Goal: Use online tool/utility: Utilize a website feature to perform a specific function

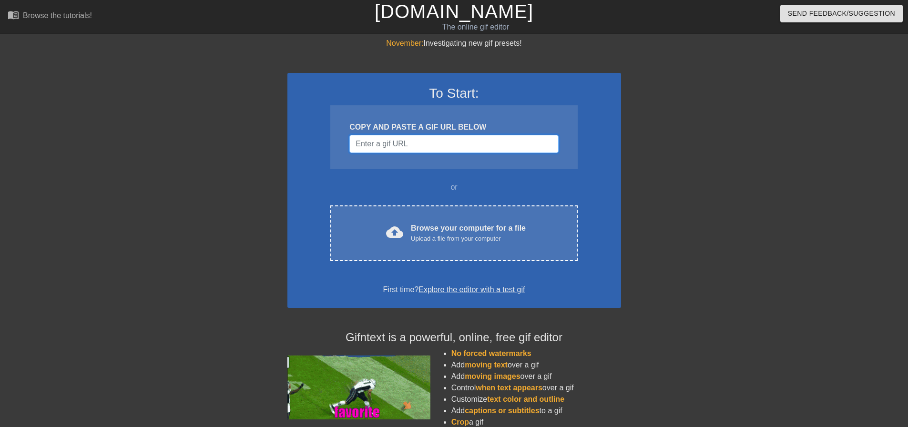
click at [419, 143] on input "Username" at bounding box center [454, 144] width 209 height 18
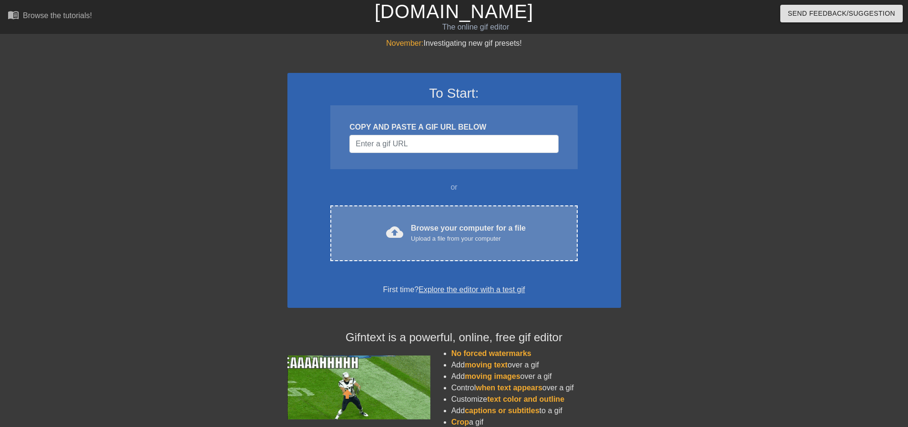
click at [462, 218] on div "cloud_upload Browse your computer for a file Upload a file from your computer C…" at bounding box center [453, 234] width 247 height 56
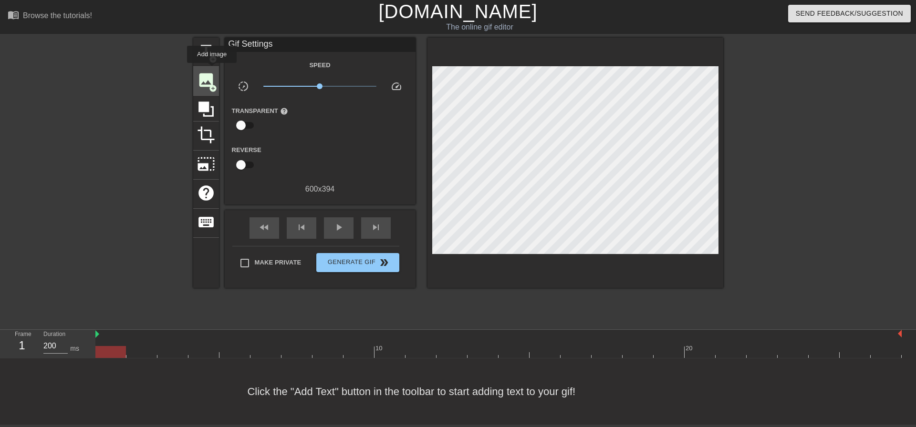
click at [212, 70] on div "image add_circle" at bounding box center [206, 81] width 26 height 29
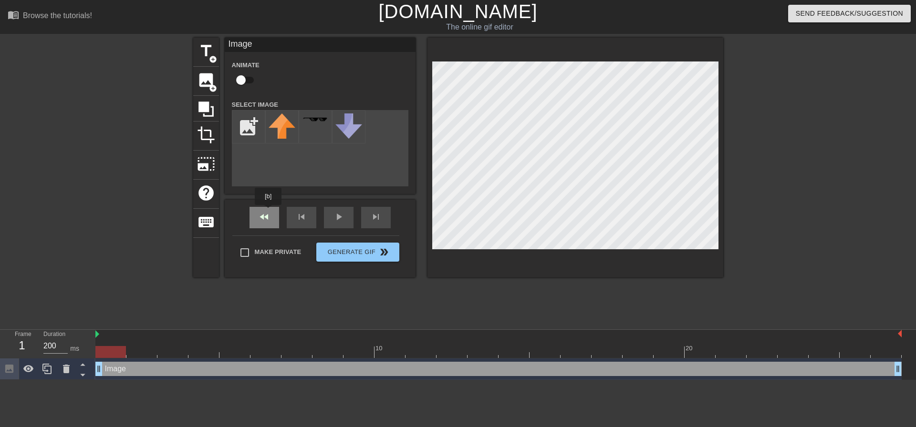
click at [268, 214] on div "fast_rewind skip_previous play_arrow skip_next" at bounding box center [319, 218] width 155 height 36
click at [41, 380] on html "menu_book Browse the tutorials! [DOMAIN_NAME] The online gif editor Send Feedba…" at bounding box center [458, 190] width 916 height 380
click at [778, 231] on div at bounding box center [805, 181] width 143 height 286
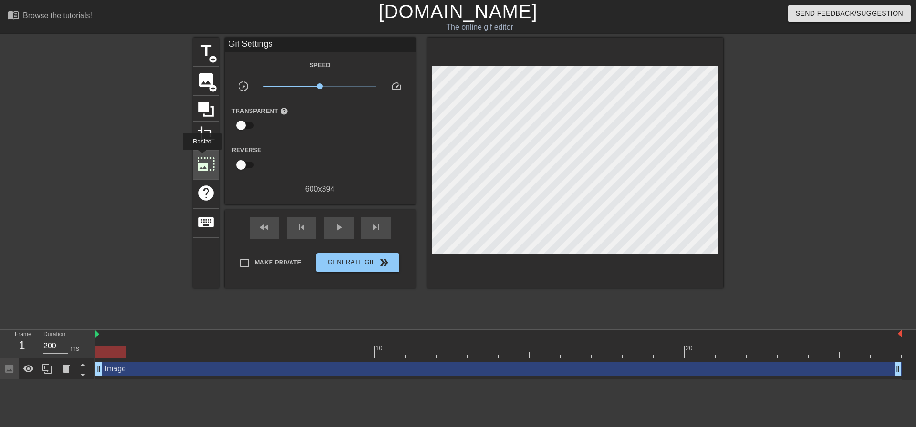
click at [202, 158] on span "photo_size_select_large" at bounding box center [206, 164] width 18 height 18
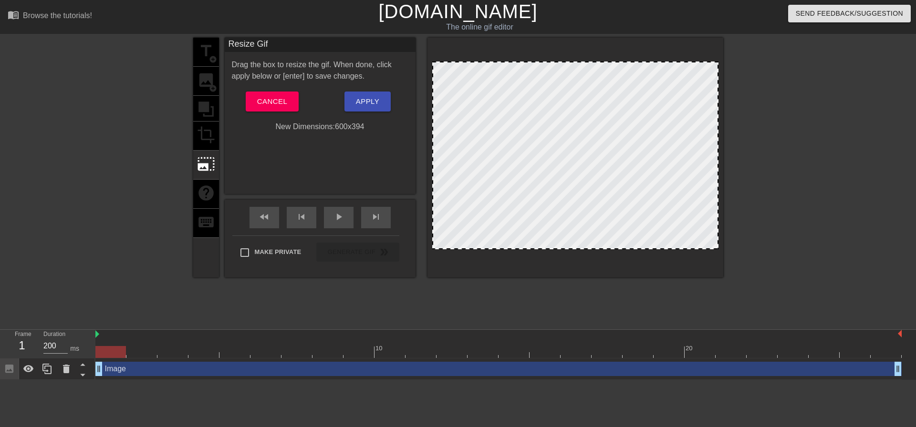
click at [540, 69] on div at bounding box center [575, 156] width 286 height 188
drag, startPoint x: 547, startPoint y: 62, endPoint x: 551, endPoint y: 57, distance: 6.5
click at [551, 57] on div at bounding box center [575, 158] width 296 height 240
drag, startPoint x: 551, startPoint y: 70, endPoint x: 502, endPoint y: 42, distance: 57.0
click at [529, 37] on div "menu_book Browse the tutorials! [DOMAIN_NAME] The online gif editor Send Feedba…" at bounding box center [458, 190] width 916 height 380
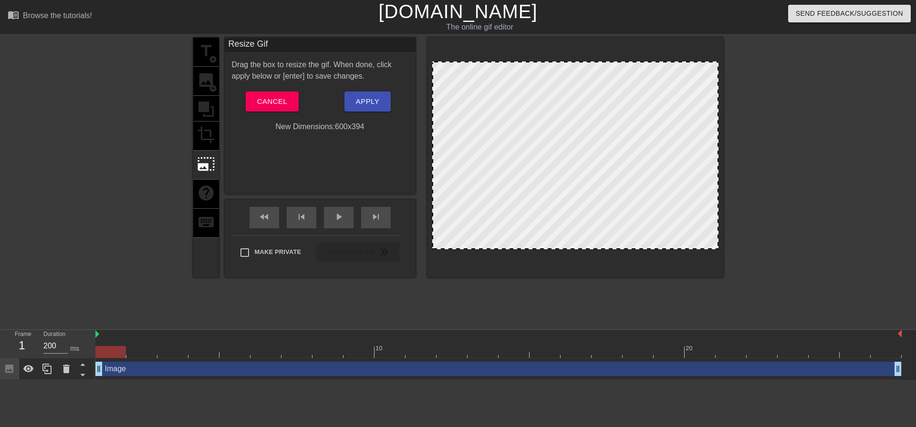
drag, startPoint x: 434, startPoint y: 62, endPoint x: 454, endPoint y: 86, distance: 32.2
click at [452, 83] on div at bounding box center [575, 156] width 286 height 188
drag, startPoint x: 475, startPoint y: 104, endPoint x: 568, endPoint y: 160, distance: 108.7
click at [568, 160] on div at bounding box center [575, 156] width 286 height 188
drag, startPoint x: 434, startPoint y: 247, endPoint x: 426, endPoint y: 255, distance: 11.8
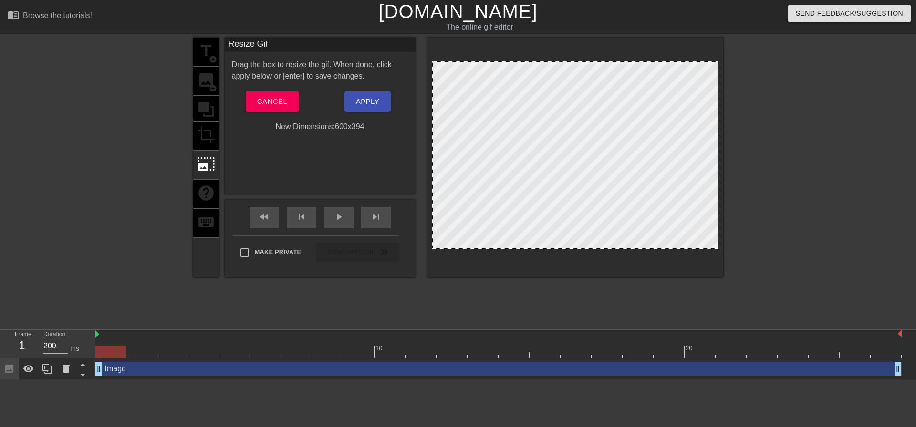
click at [426, 255] on div "title add_circle image add_circle crop photo_size_select_large help keyboard Re…" at bounding box center [458, 158] width 530 height 240
drag, startPoint x: 434, startPoint y: 248, endPoint x: 429, endPoint y: 264, distance: 16.0
click at [429, 264] on div at bounding box center [575, 158] width 296 height 240
drag, startPoint x: 543, startPoint y: 193, endPoint x: 512, endPoint y: 213, distance: 36.9
click at [512, 213] on div at bounding box center [575, 156] width 286 height 188
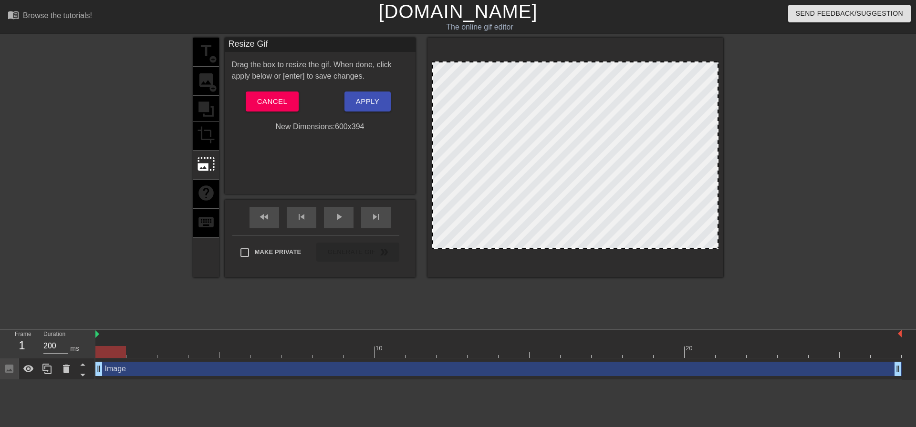
click at [862, 152] on div at bounding box center [805, 181] width 143 height 286
click at [274, 101] on span "Cancel" at bounding box center [272, 101] width 30 height 12
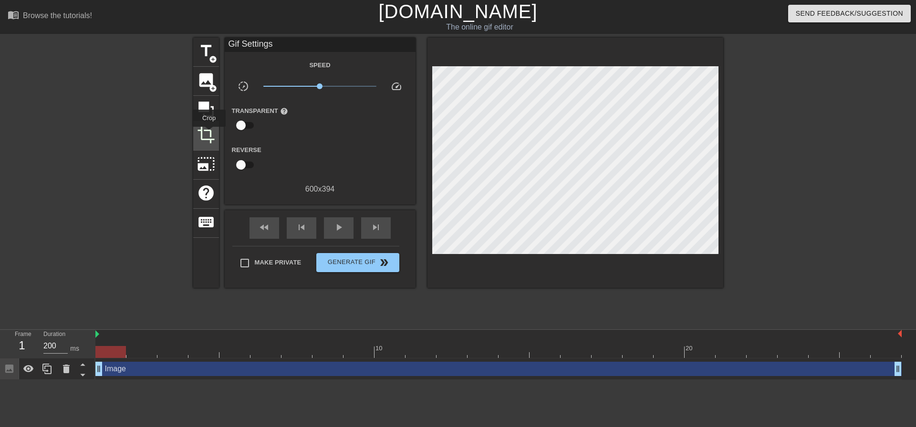
click at [209, 134] on span "crop" at bounding box center [206, 135] width 18 height 18
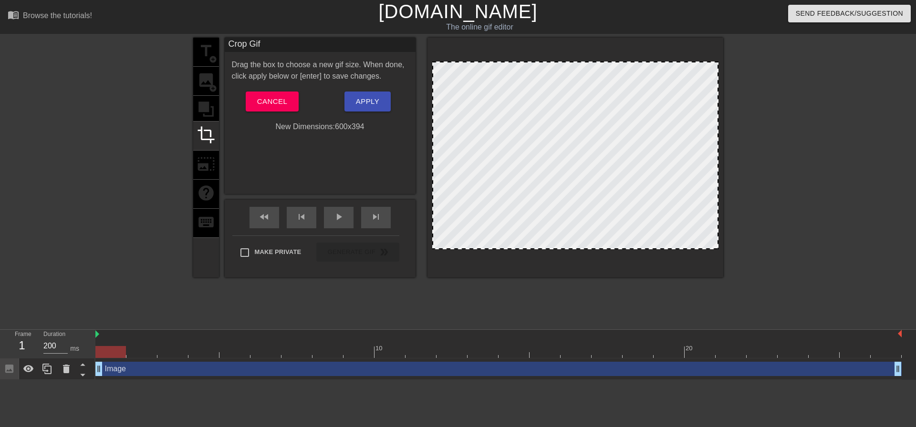
click at [263, 90] on div "Drag the box to choose a new gif size. When done, click apply below or [enter] …" at bounding box center [320, 95] width 176 height 73
click at [259, 104] on span "Cancel" at bounding box center [272, 101] width 30 height 12
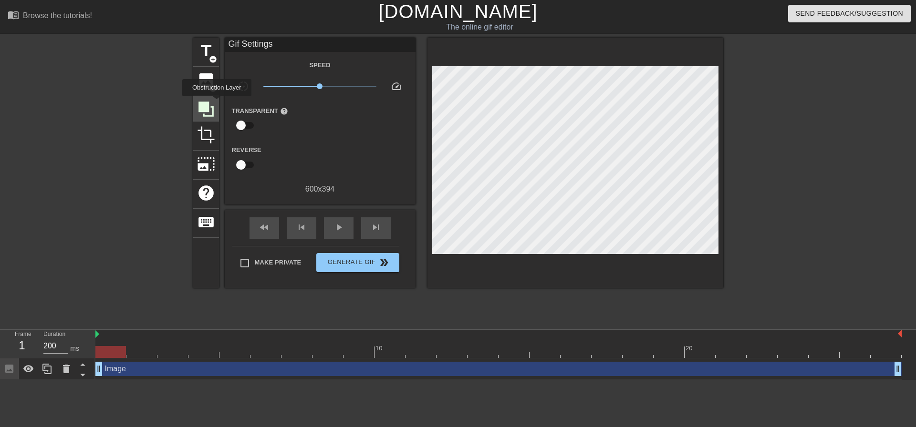
click at [217, 103] on div at bounding box center [206, 109] width 26 height 26
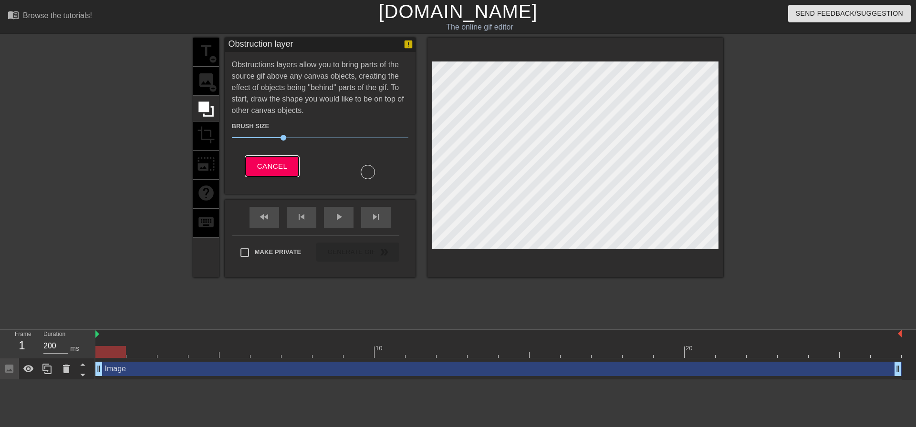
click at [266, 161] on span "Cancel" at bounding box center [272, 166] width 30 height 12
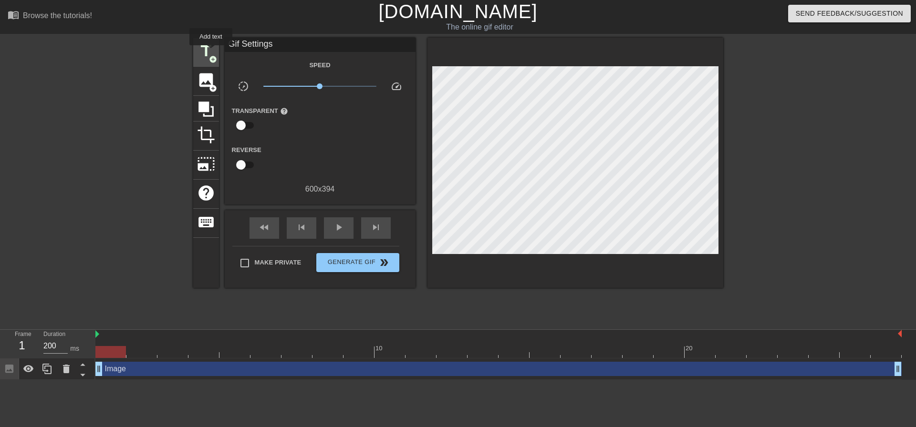
click at [211, 52] on span "title" at bounding box center [206, 51] width 18 height 18
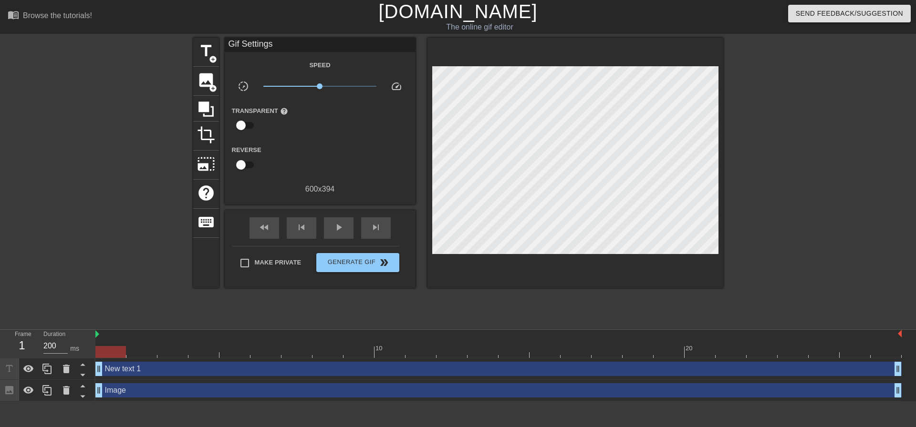
drag, startPoint x: 102, startPoint y: 390, endPoint x: 0, endPoint y: 369, distance: 103.7
click at [0, 369] on div "Frame 1 Duration 200 ms 10 20 New text 1 drag_handle drag_handle Image drag_han…" at bounding box center [458, 366] width 916 height 72
drag, startPoint x: 520, startPoint y: 396, endPoint x: 494, endPoint y: 390, distance: 26.5
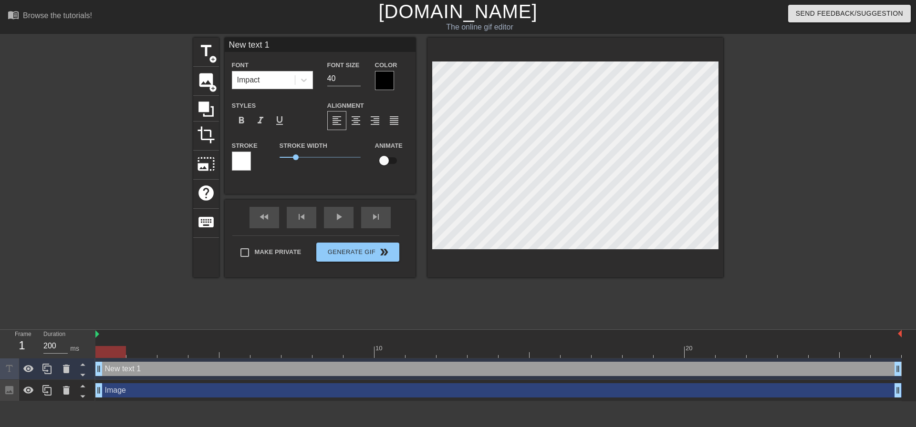
click at [123, 328] on div "menu_book Browse the tutorials! [DOMAIN_NAME] The online gif editor Send Feedba…" at bounding box center [458, 201] width 916 height 402
click at [192, 309] on div "title add_circle image add_circle crop photo_size_select_large help keyboard Ne…" at bounding box center [458, 181] width 916 height 286
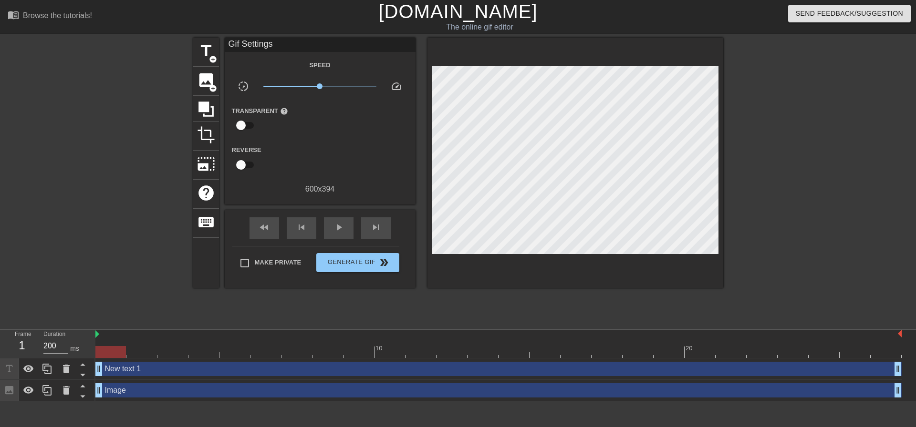
click at [144, 370] on div "New text 1 drag_handle drag_handle" at bounding box center [498, 369] width 806 height 14
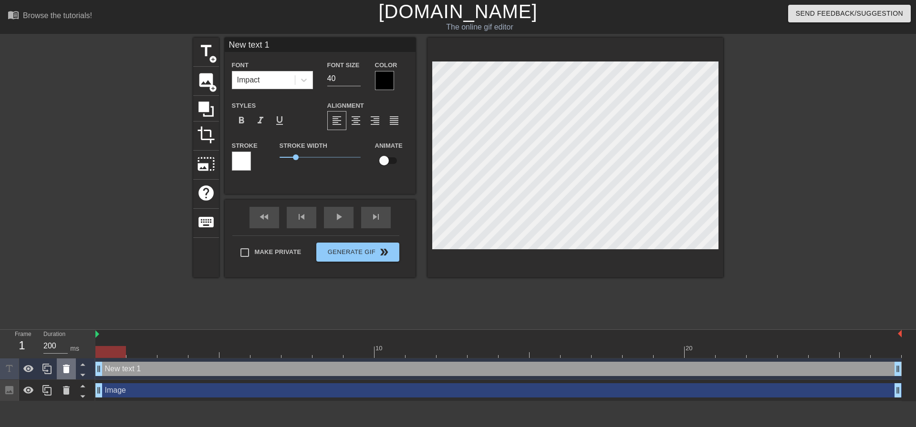
click at [66, 376] on div at bounding box center [66, 369] width 19 height 21
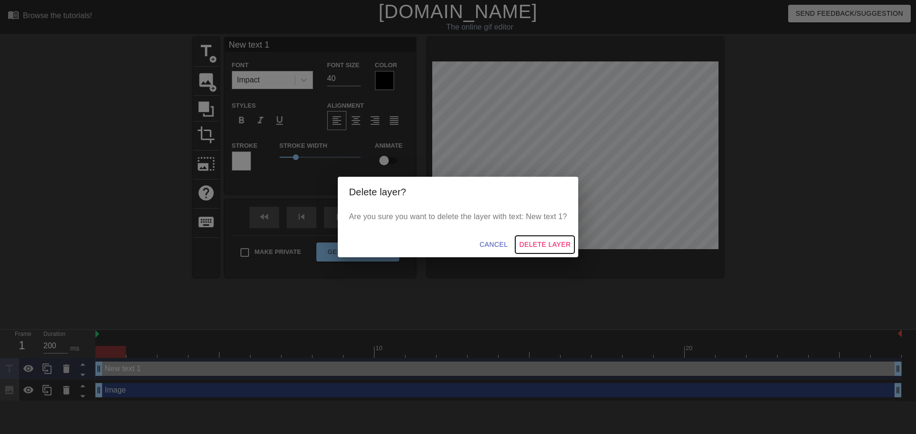
click at [544, 248] on span "Delete Layer" at bounding box center [545, 245] width 52 height 12
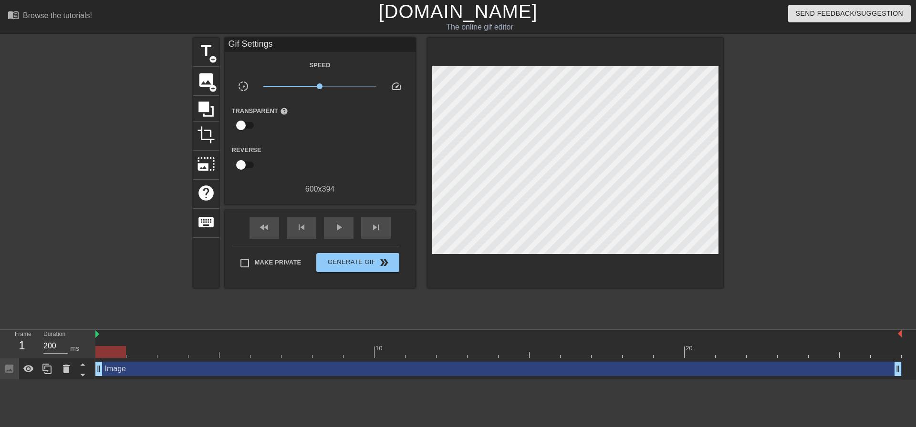
click at [186, 378] on div "Image drag_handle drag_handle" at bounding box center [498, 369] width 806 height 21
click at [183, 376] on div "Image drag_handle drag_handle" at bounding box center [498, 369] width 806 height 14
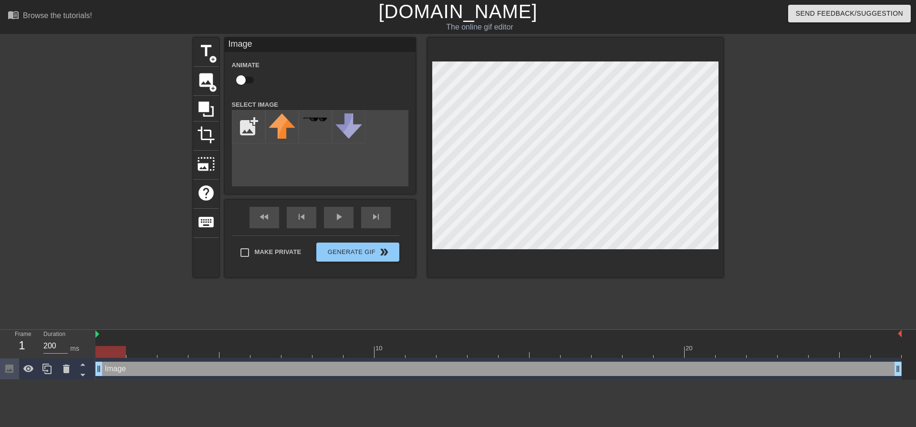
drag, startPoint x: 175, startPoint y: 373, endPoint x: 251, endPoint y: 360, distance: 77.5
click at [251, 360] on div "Image drag_handle drag_handle" at bounding box center [498, 369] width 806 height 21
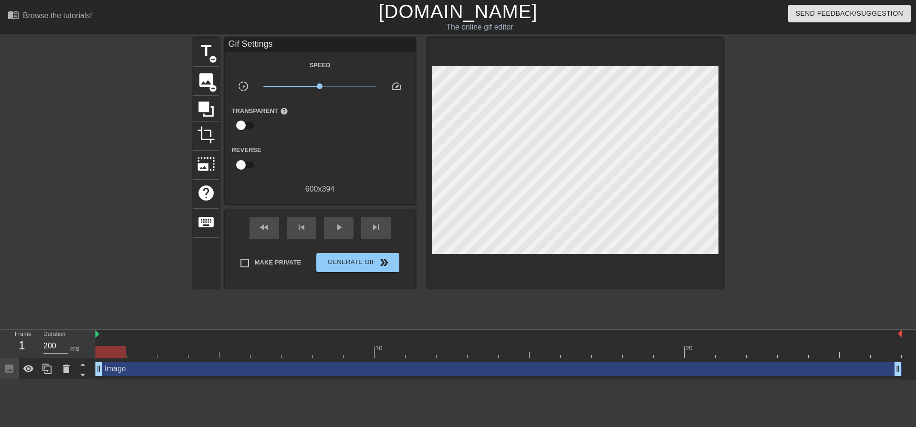
drag, startPoint x: 148, startPoint y: 284, endPoint x: 305, endPoint y: 250, distance: 160.6
click at [305, 250] on div "title add_circle image add_circle crop photo_size_select_large help keyboard Gi…" at bounding box center [458, 181] width 916 height 286
click at [198, 372] on div "Image drag_handle drag_handle" at bounding box center [498, 369] width 806 height 14
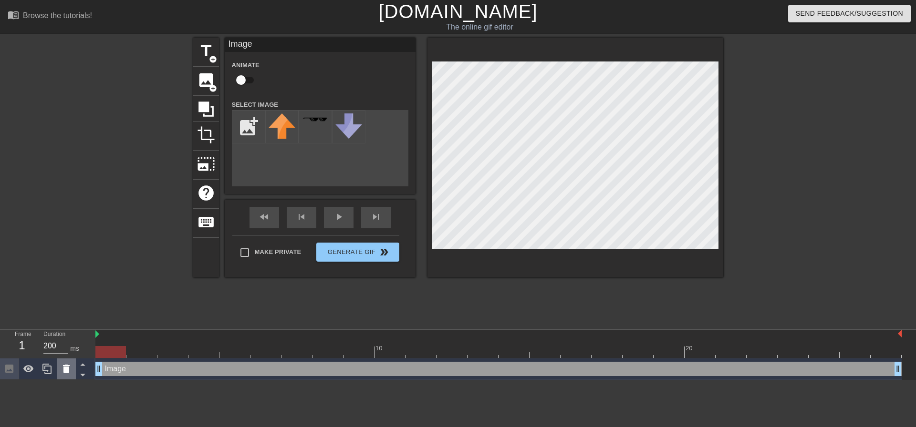
click at [65, 369] on icon at bounding box center [66, 369] width 7 height 9
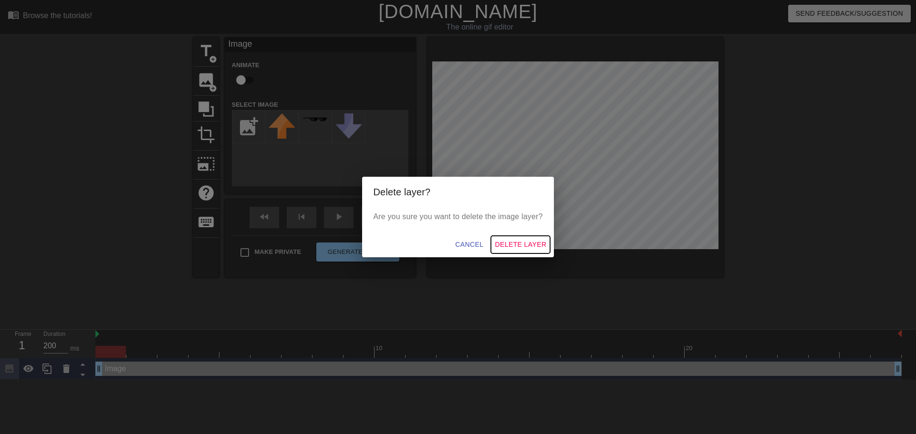
click at [521, 241] on span "Delete Layer" at bounding box center [521, 245] width 52 height 12
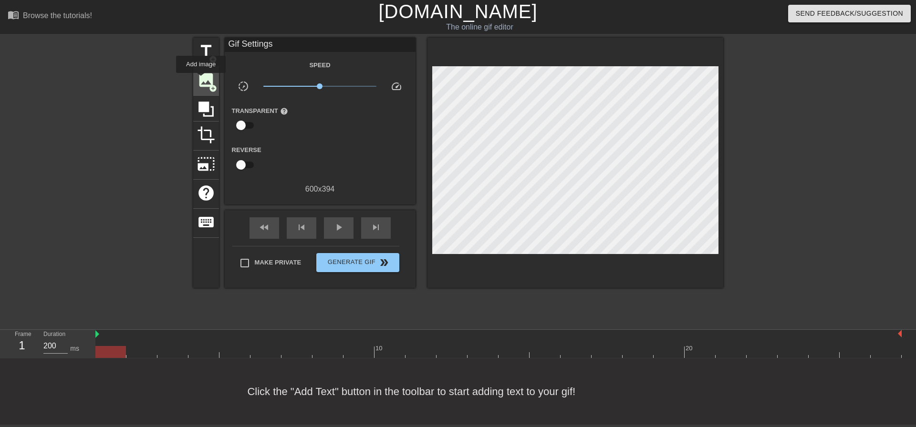
click at [201, 80] on span "image" at bounding box center [206, 80] width 18 height 18
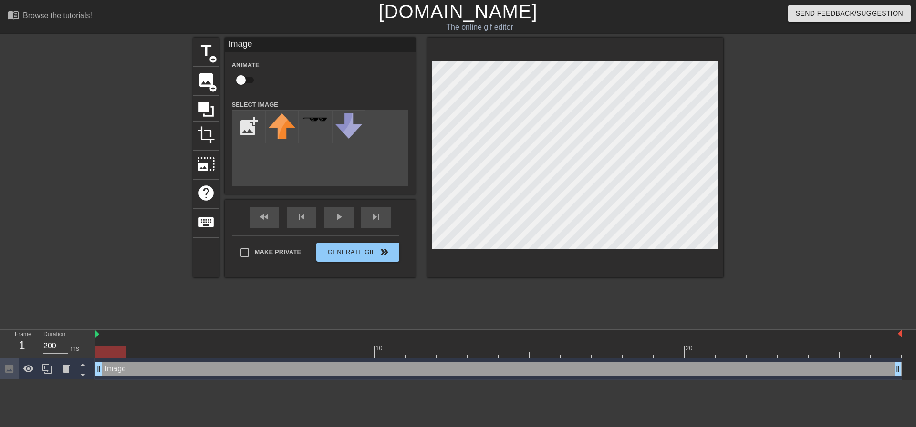
click at [246, 72] on input "checkbox" at bounding box center [241, 80] width 54 height 18
checkbox input "true"
click at [70, 365] on icon at bounding box center [66, 368] width 11 height 11
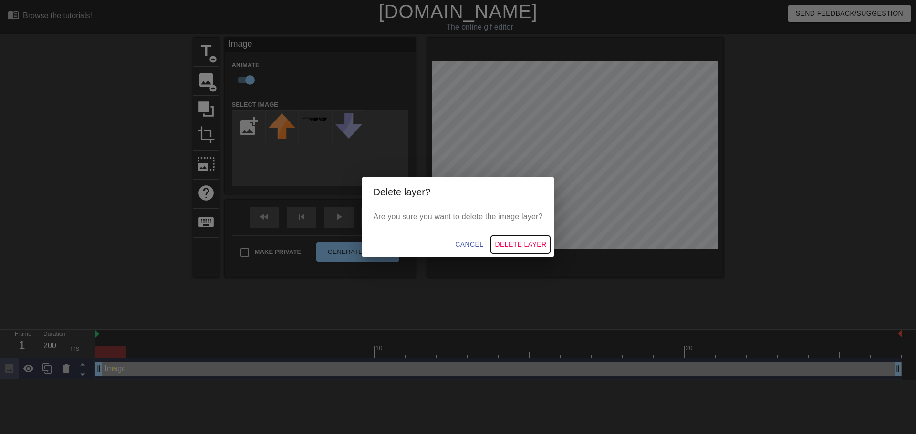
click at [516, 248] on span "Delete Layer" at bounding box center [521, 245] width 52 height 12
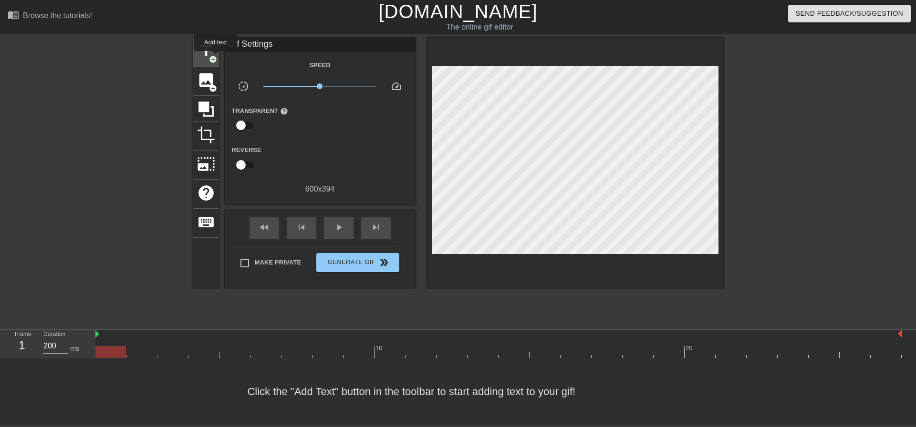
click at [216, 58] on span "add_circle" at bounding box center [213, 59] width 8 height 8
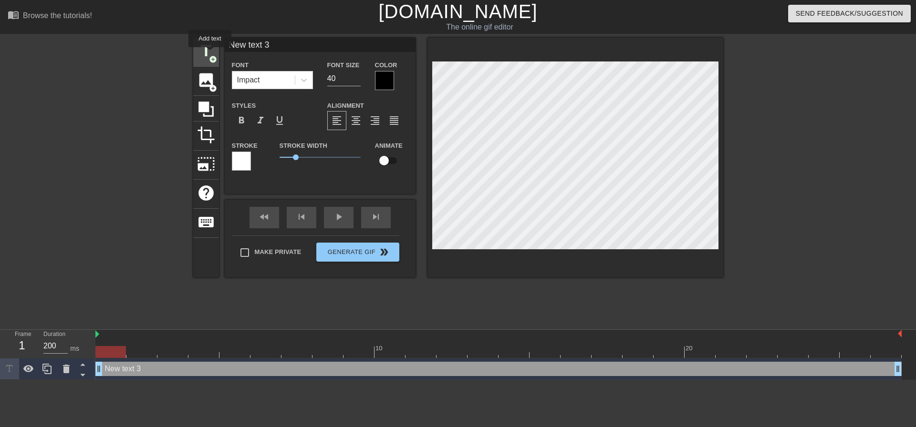
click at [210, 54] on span "title" at bounding box center [206, 51] width 18 height 18
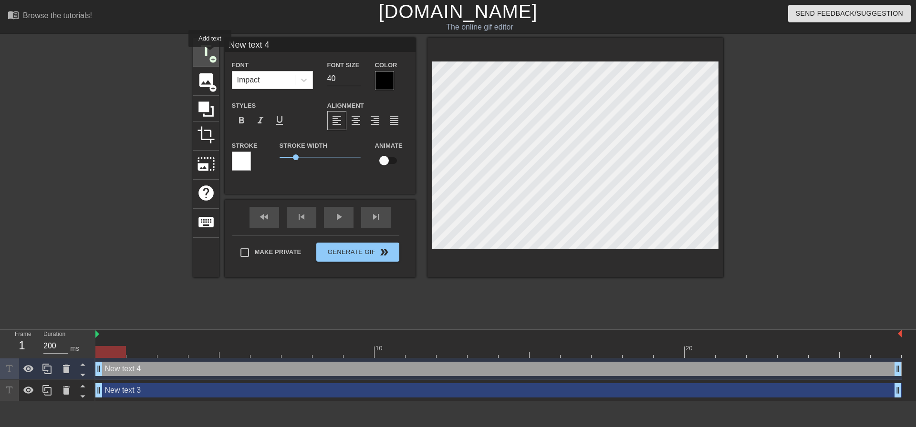
click at [210, 54] on span "title" at bounding box center [206, 51] width 18 height 18
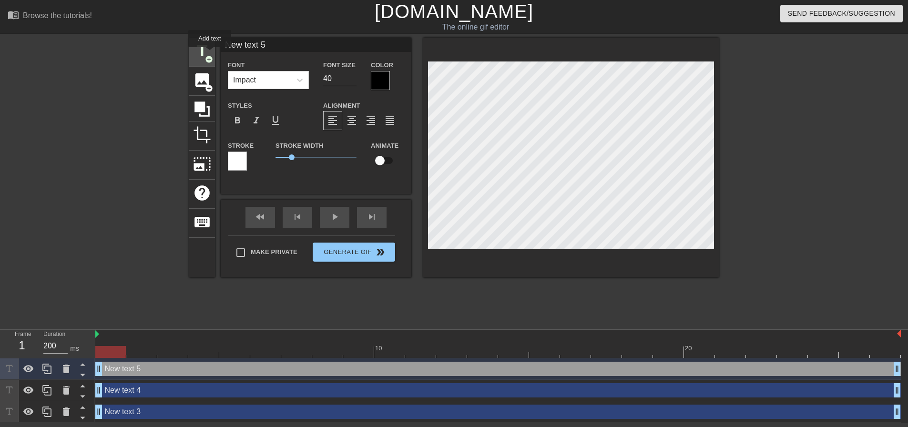
click at [210, 54] on span "title" at bounding box center [202, 51] width 18 height 18
type input "New text 6"
click at [62, 366] on icon at bounding box center [66, 368] width 11 height 11
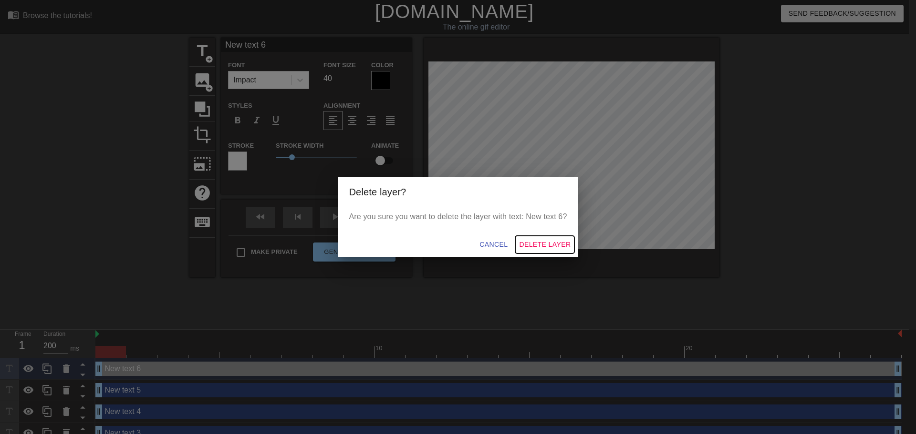
click at [553, 241] on span "Delete Layer" at bounding box center [545, 245] width 52 height 12
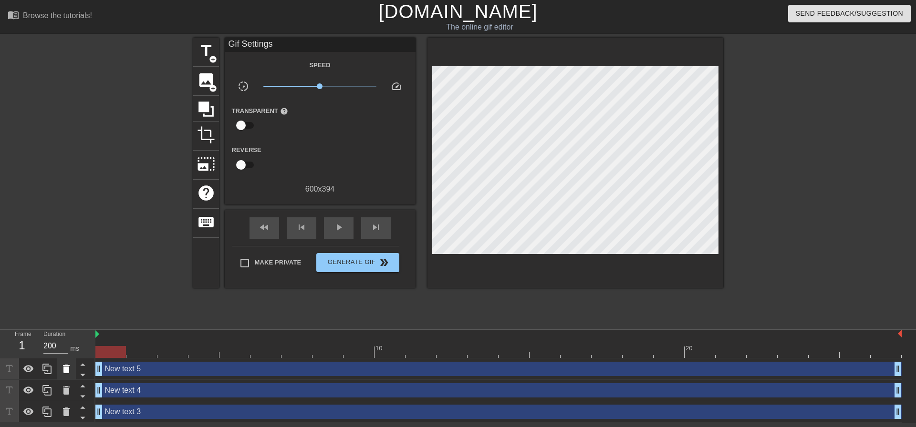
click at [70, 370] on icon at bounding box center [66, 368] width 11 height 11
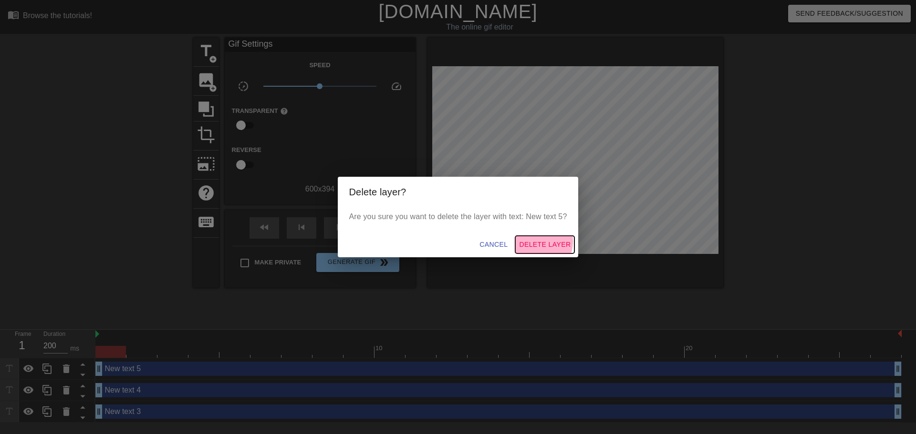
click at [534, 241] on span "Delete Layer" at bounding box center [545, 245] width 52 height 12
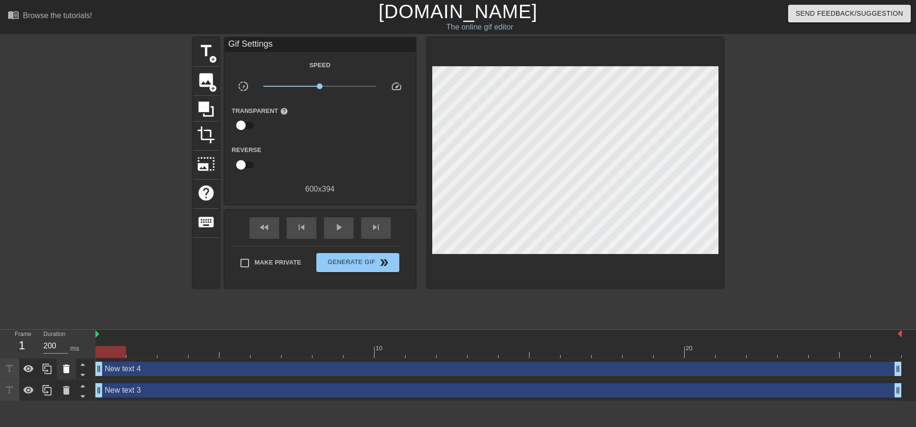
click at [66, 369] on icon at bounding box center [66, 369] width 7 height 9
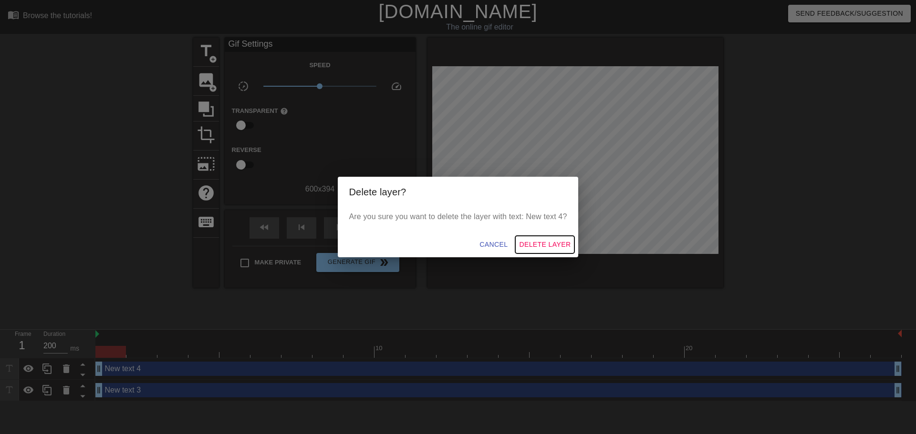
click at [533, 245] on span "Delete Layer" at bounding box center [545, 245] width 52 height 12
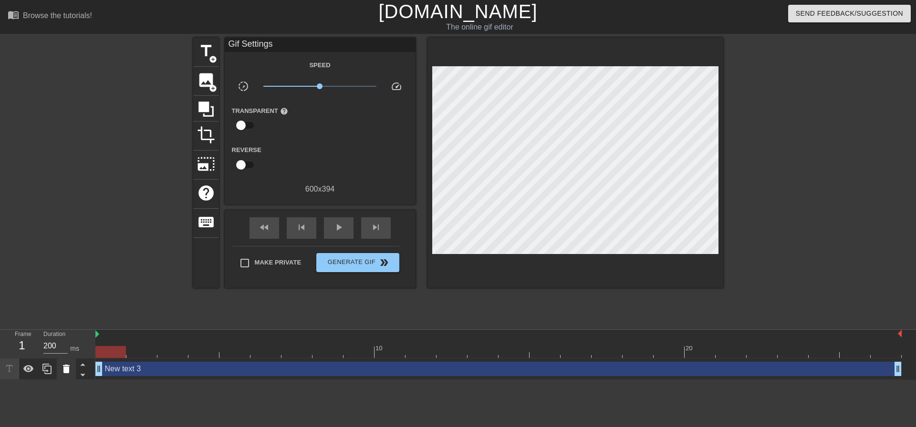
click at [65, 367] on icon at bounding box center [66, 368] width 11 height 11
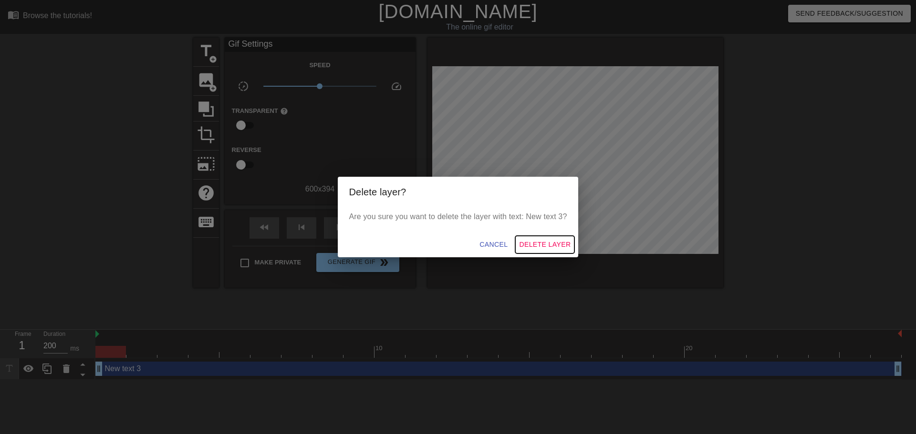
click at [549, 237] on button "Delete Layer" at bounding box center [544, 245] width 59 height 18
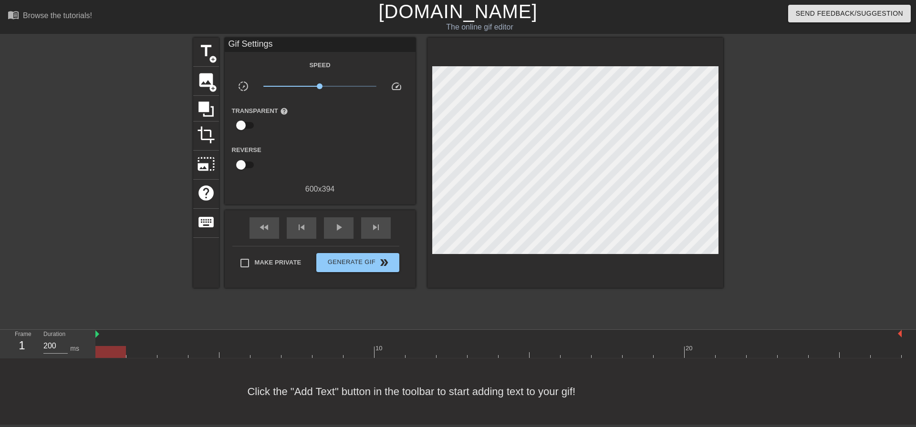
drag, startPoint x: 291, startPoint y: 80, endPoint x: 272, endPoint y: 81, distance: 19.1
